Goal: Download file/media

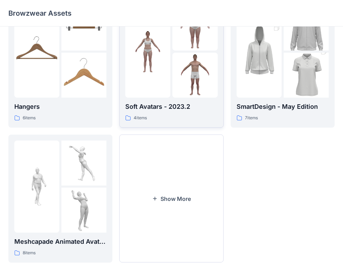
scroll to position [173, 0]
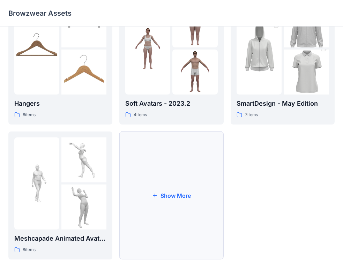
click at [168, 196] on button "Show More" at bounding box center [171, 195] width 104 height 128
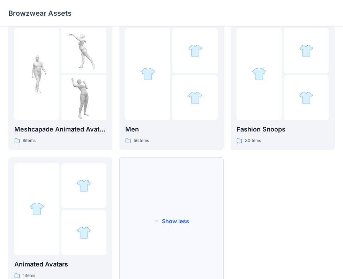
scroll to position [308, 0]
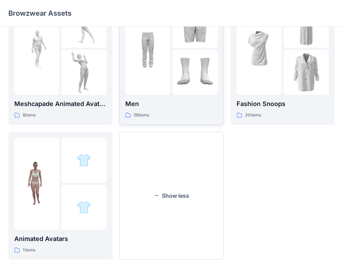
click at [189, 111] on div "Men 56 items" at bounding box center [171, 109] width 92 height 20
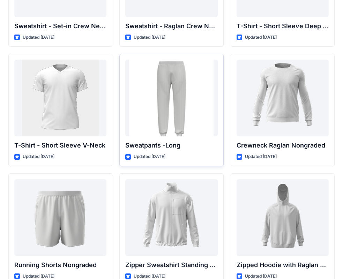
scroll to position [679, 0]
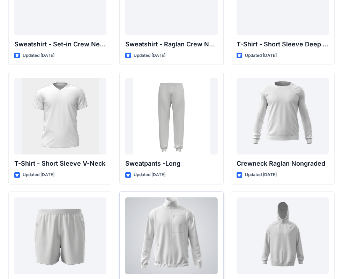
click at [174, 236] on div at bounding box center [171, 235] width 92 height 77
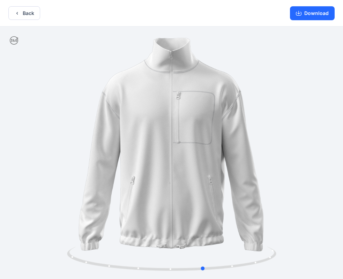
drag, startPoint x: 206, startPoint y: 176, endPoint x: 238, endPoint y: 188, distance: 34.6
click at [238, 188] on div at bounding box center [171, 153] width 343 height 254
click at [30, 17] on button "Back" at bounding box center [24, 13] width 32 height 14
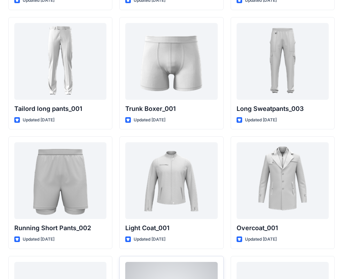
scroll to position [1677, 0]
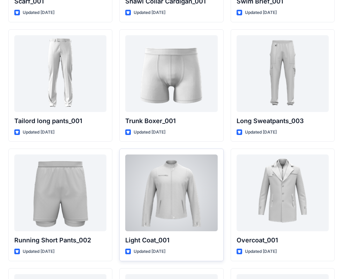
click at [169, 196] on div at bounding box center [171, 192] width 92 height 77
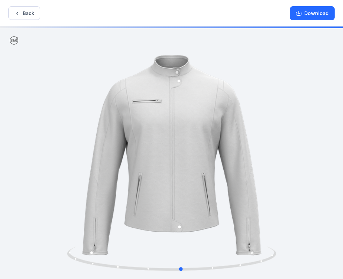
drag, startPoint x: 164, startPoint y: 174, endPoint x: 173, endPoint y: 178, distance: 9.0
click at [173, 178] on div at bounding box center [171, 153] width 343 height 254
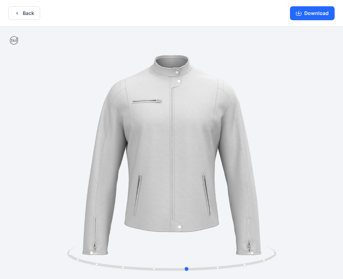
drag, startPoint x: 139, startPoint y: 197, endPoint x: 131, endPoint y: 194, distance: 9.3
click at [131, 194] on div at bounding box center [171, 153] width 343 height 254
click at [28, 11] on button "Back" at bounding box center [24, 13] width 32 height 14
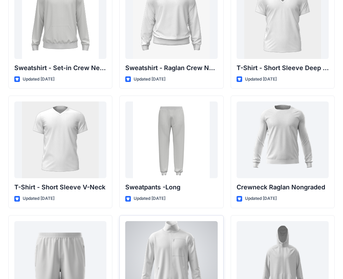
scroll to position [690, 0]
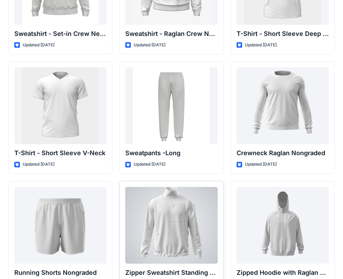
click at [185, 212] on div at bounding box center [171, 225] width 92 height 77
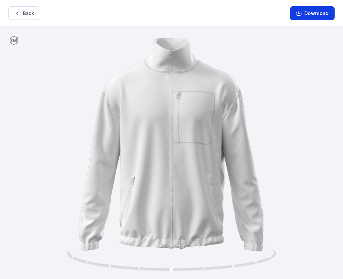
click at [306, 16] on button "Download" at bounding box center [312, 13] width 45 height 14
